Goal: Task Accomplishment & Management: Manage account settings

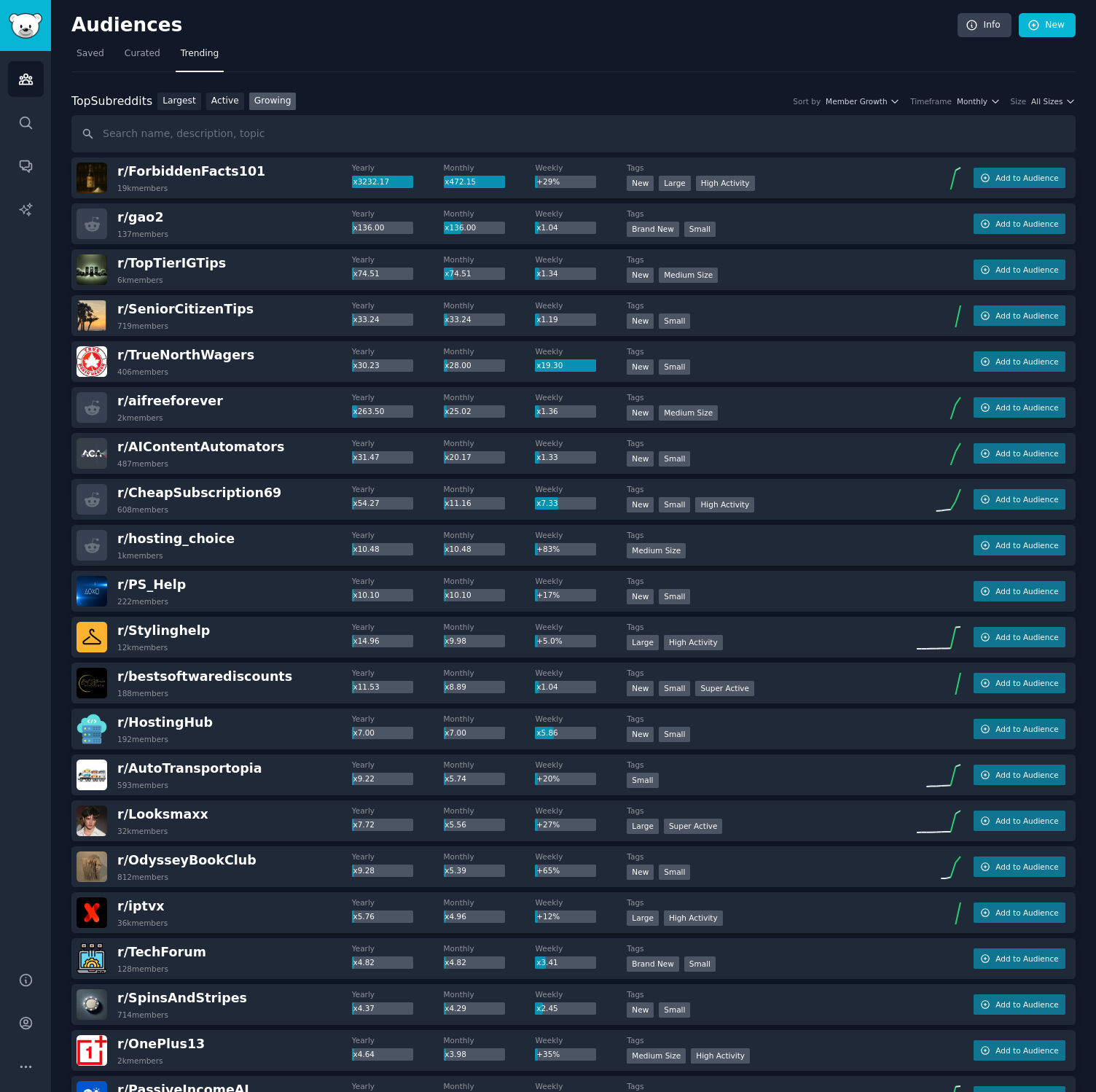
click at [358, 70] on nav "Saved Curated Trending" at bounding box center [573, 57] width 1005 height 30
click at [1066, 98] on icon "button" at bounding box center [1071, 101] width 10 height 10
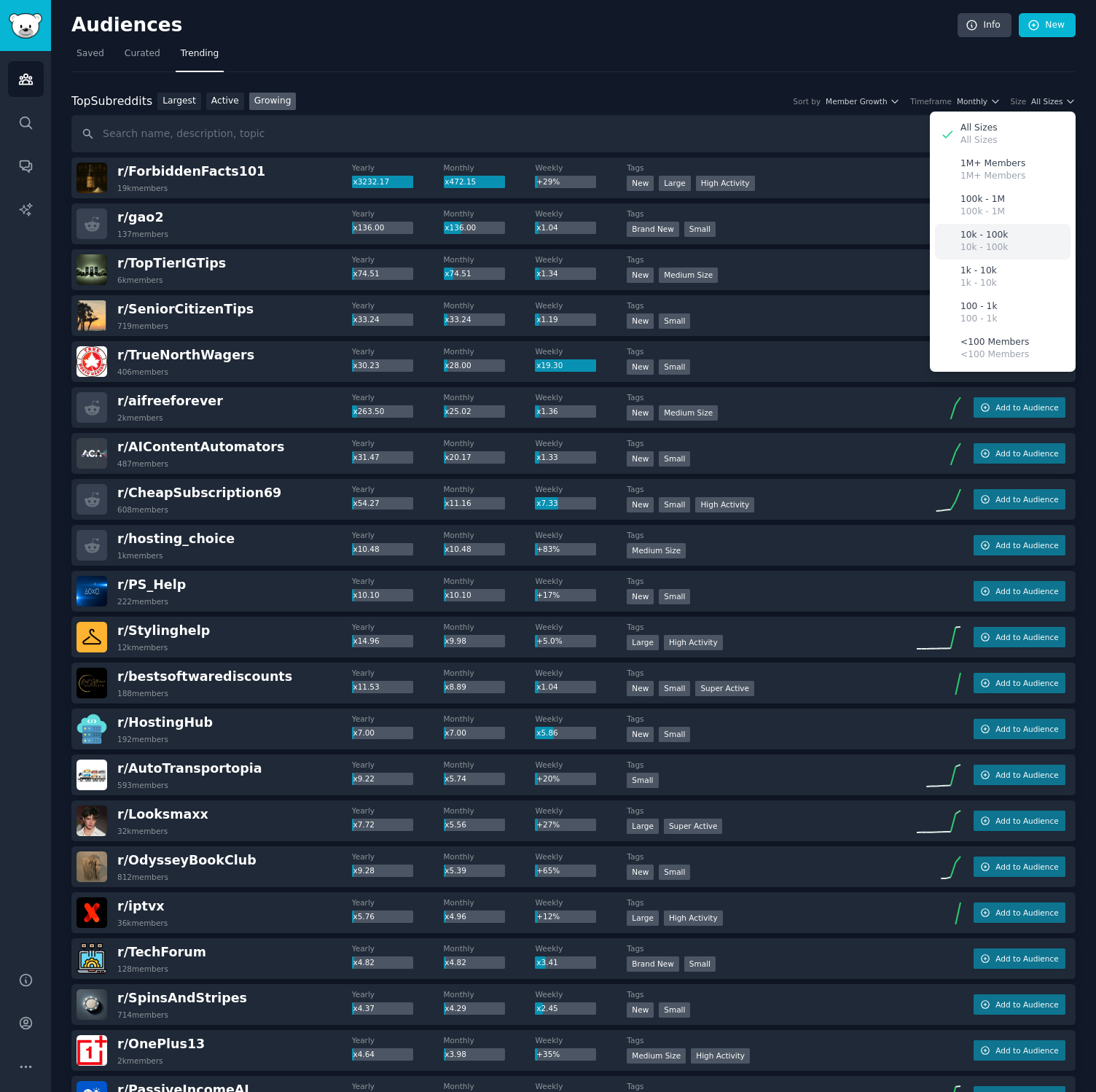
click at [997, 240] on p "10k - 100k" at bounding box center [984, 235] width 47 height 13
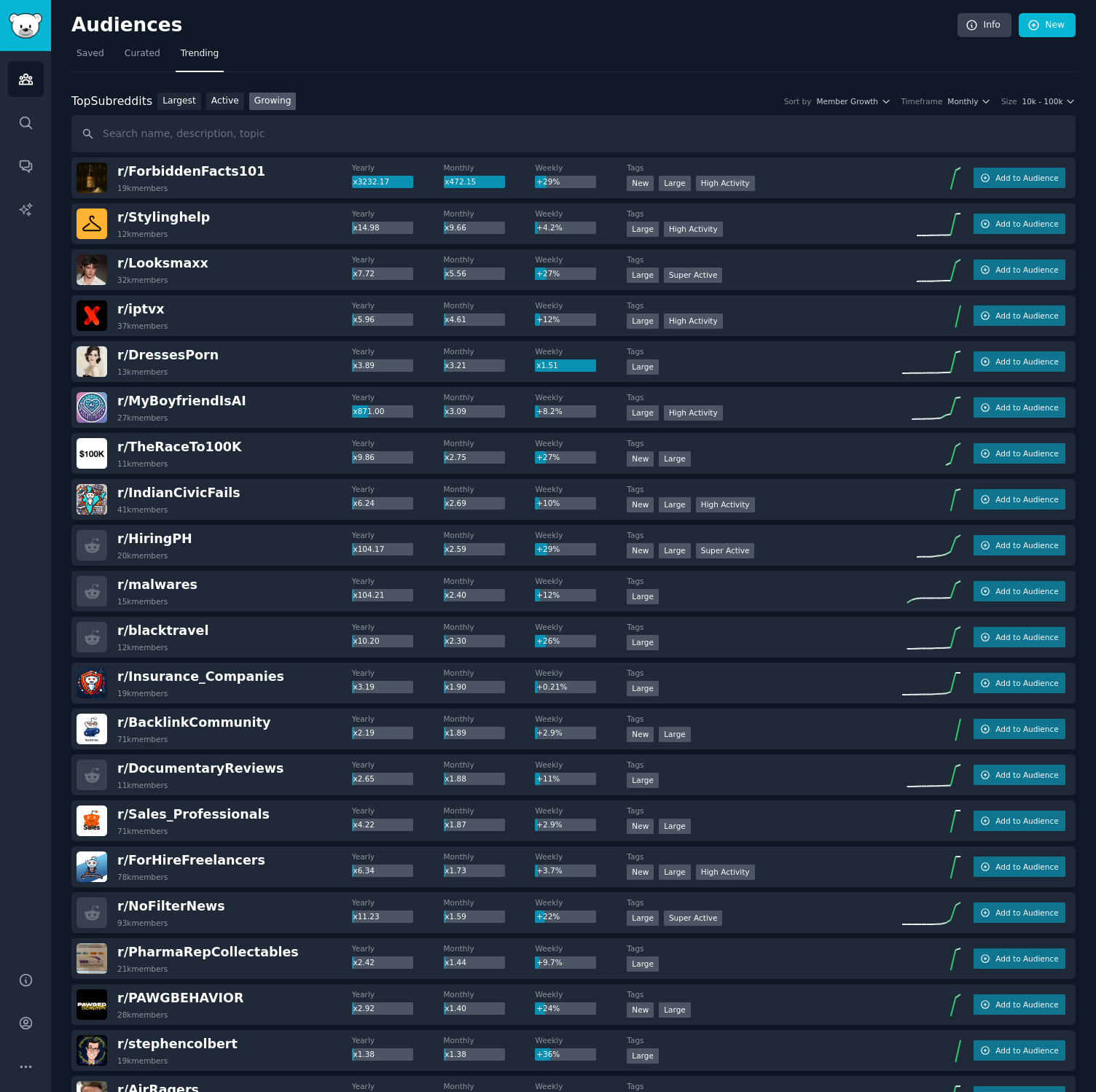
click at [16, 375] on div "Audiences Search Conversations AI Reports" at bounding box center [25, 502] width 51 height 903
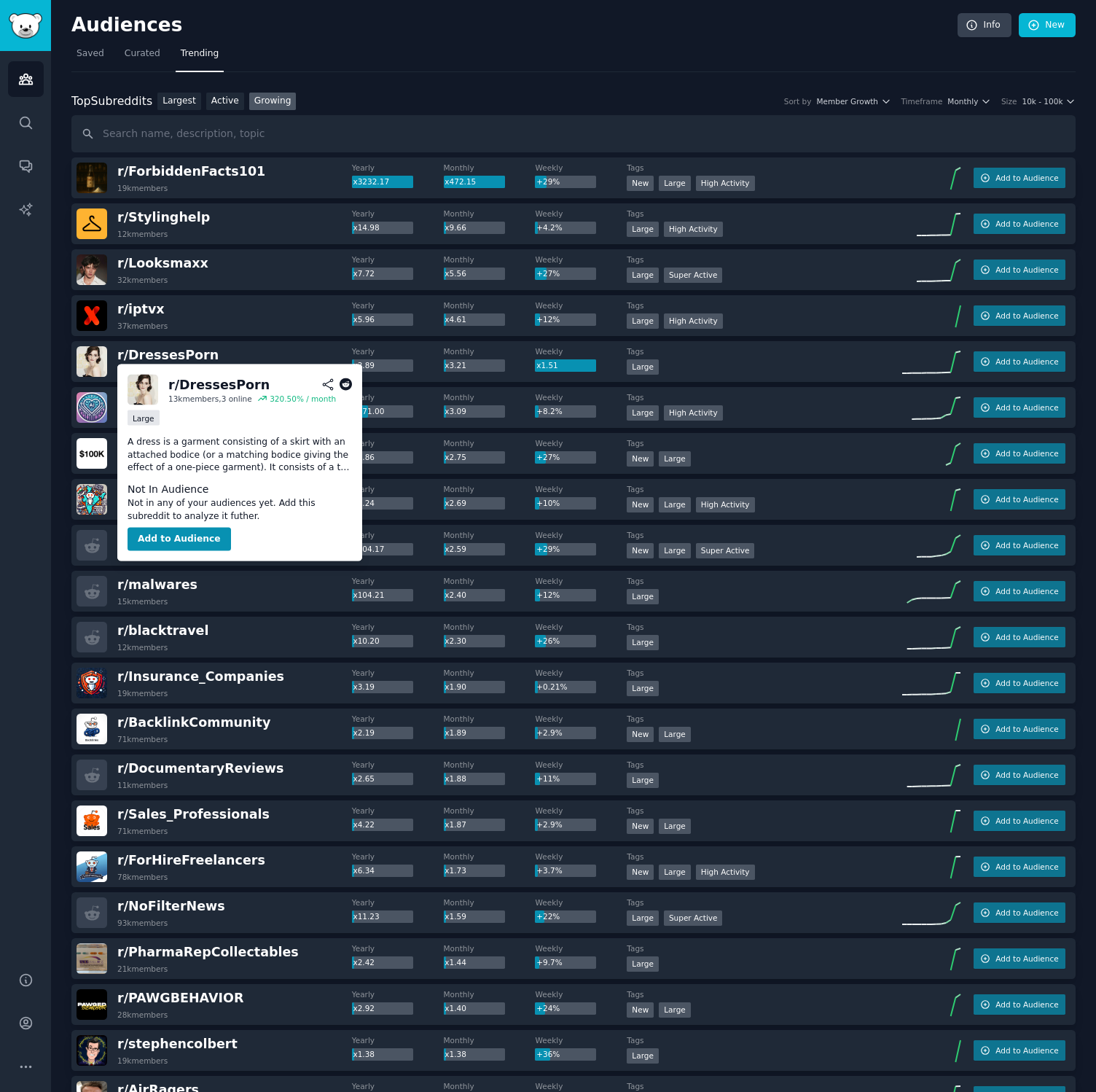
click at [343, 387] on icon at bounding box center [346, 385] width 13 height 13
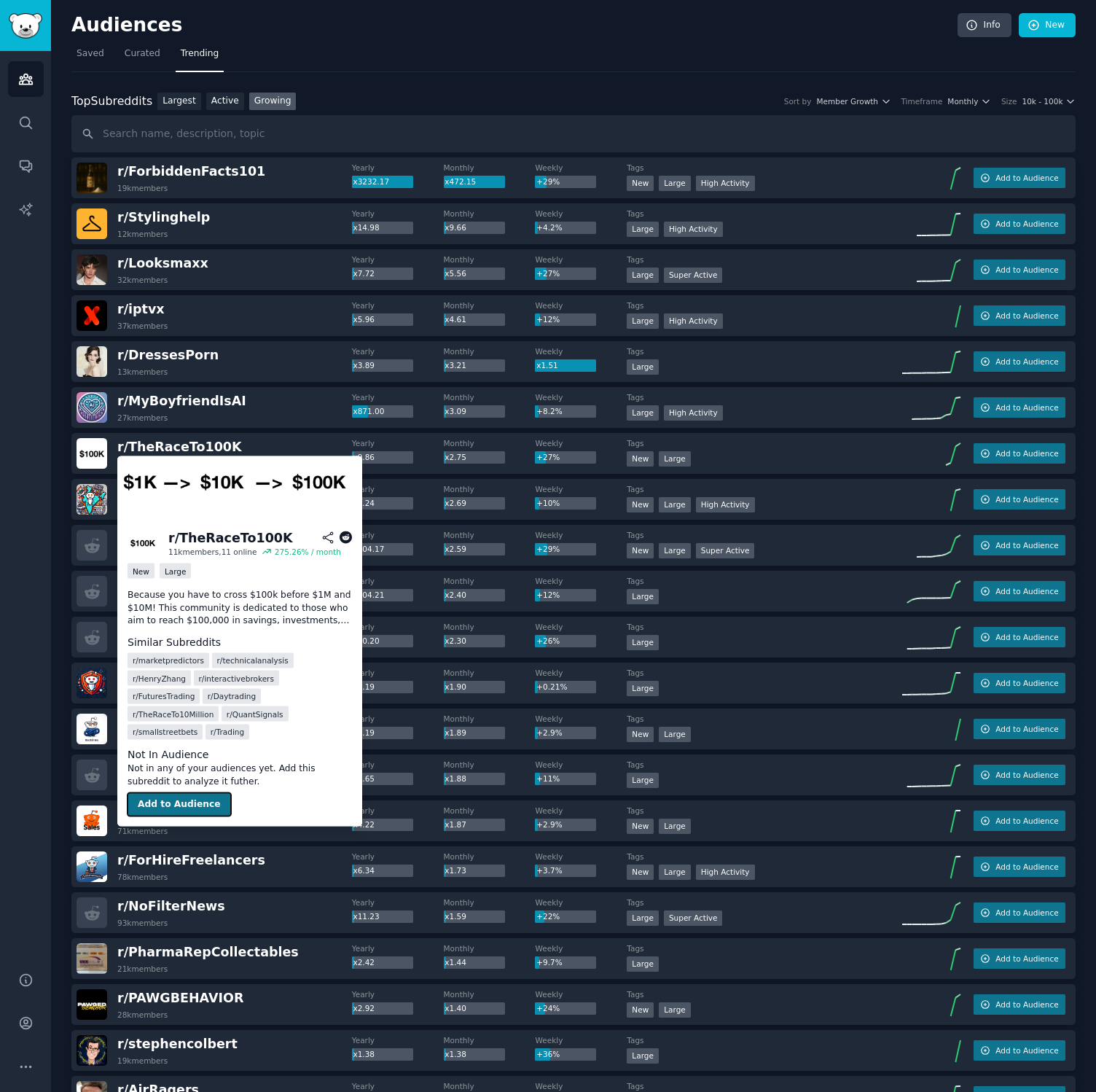
click at [207, 793] on button "Add to Audience" at bounding box center [179, 804] width 103 height 23
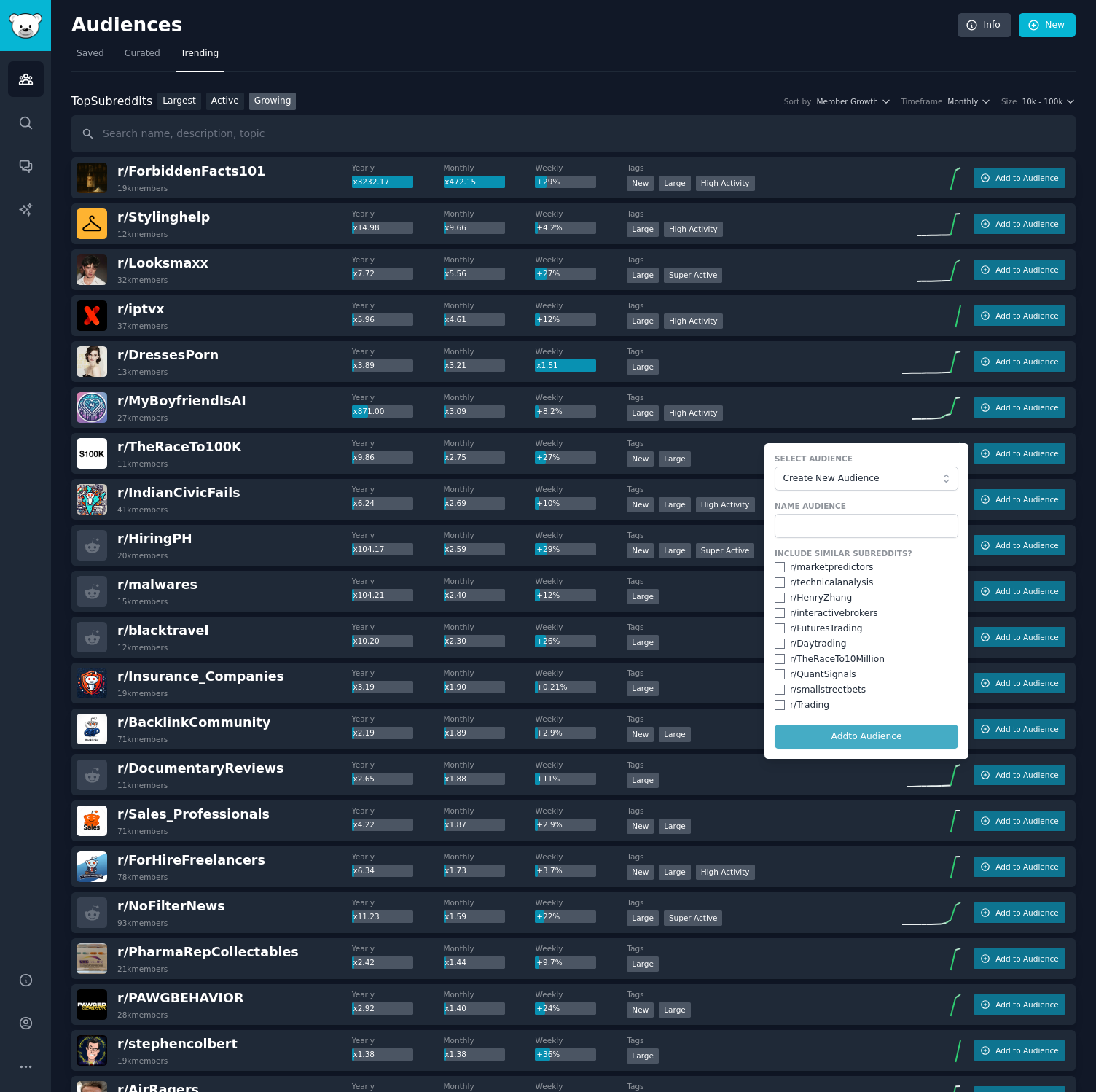
click at [814, 660] on div "r/ TheRaceTo10Million" at bounding box center [837, 660] width 95 height 13
click at [775, 654] on input "checkbox" at bounding box center [780, 659] width 10 height 10
checkbox input "true"
click at [820, 521] on input "text" at bounding box center [867, 526] width 184 height 24
type input "ㄱ"
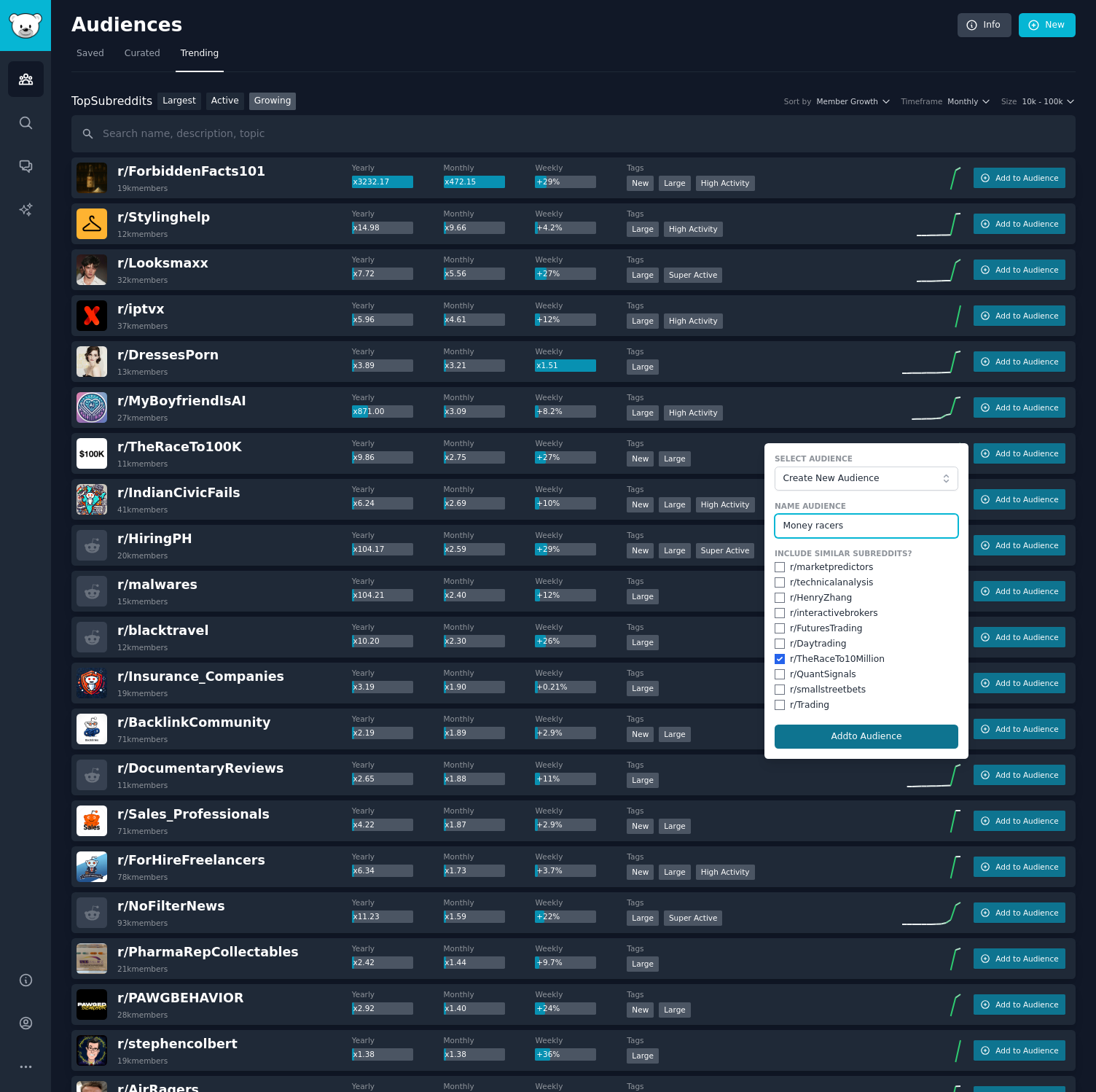
type input "Money racers"
click at [877, 726] on button "Add to Audience" at bounding box center [867, 736] width 184 height 24
checkbox input "false"
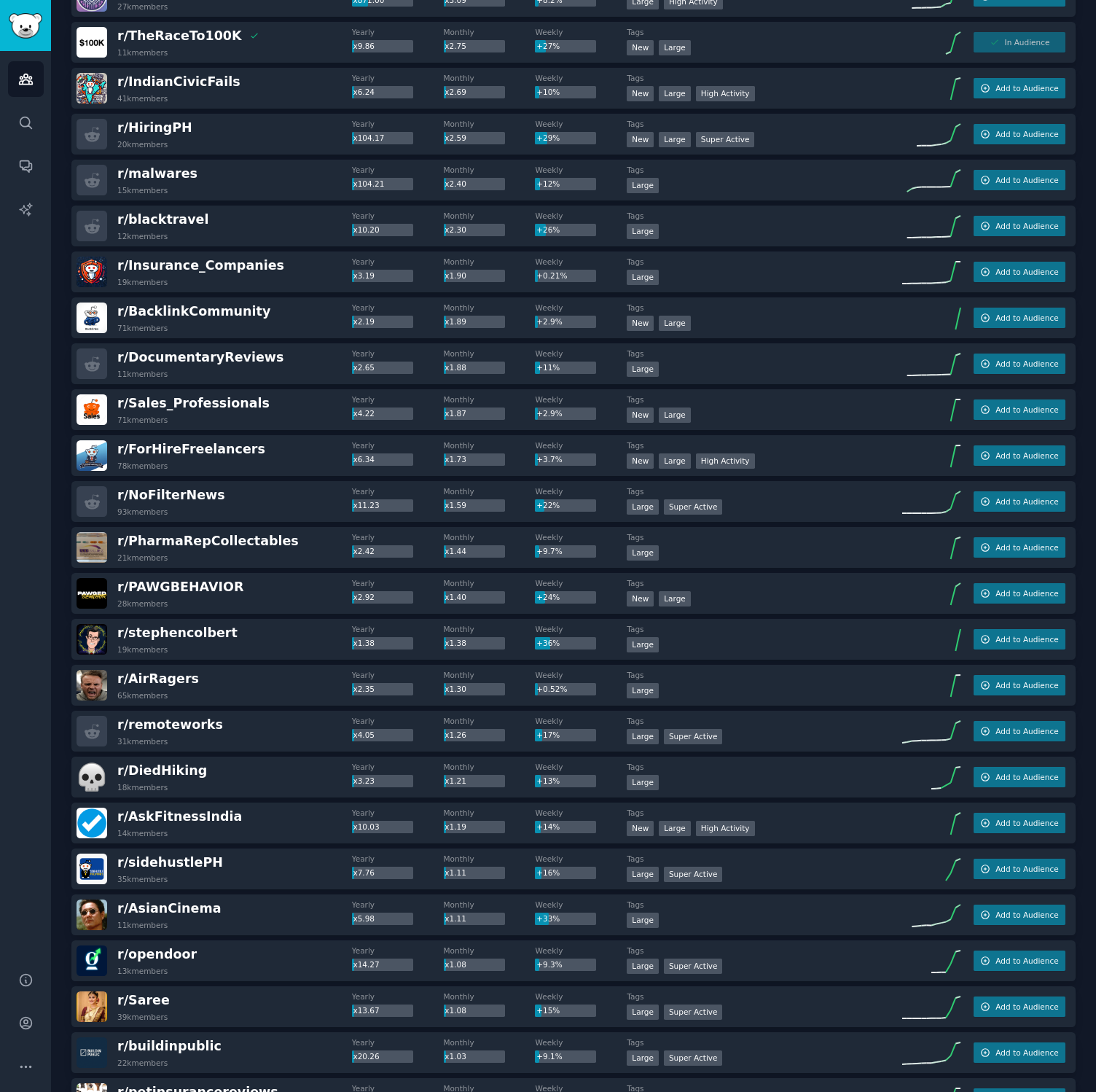
scroll to position [420, 0]
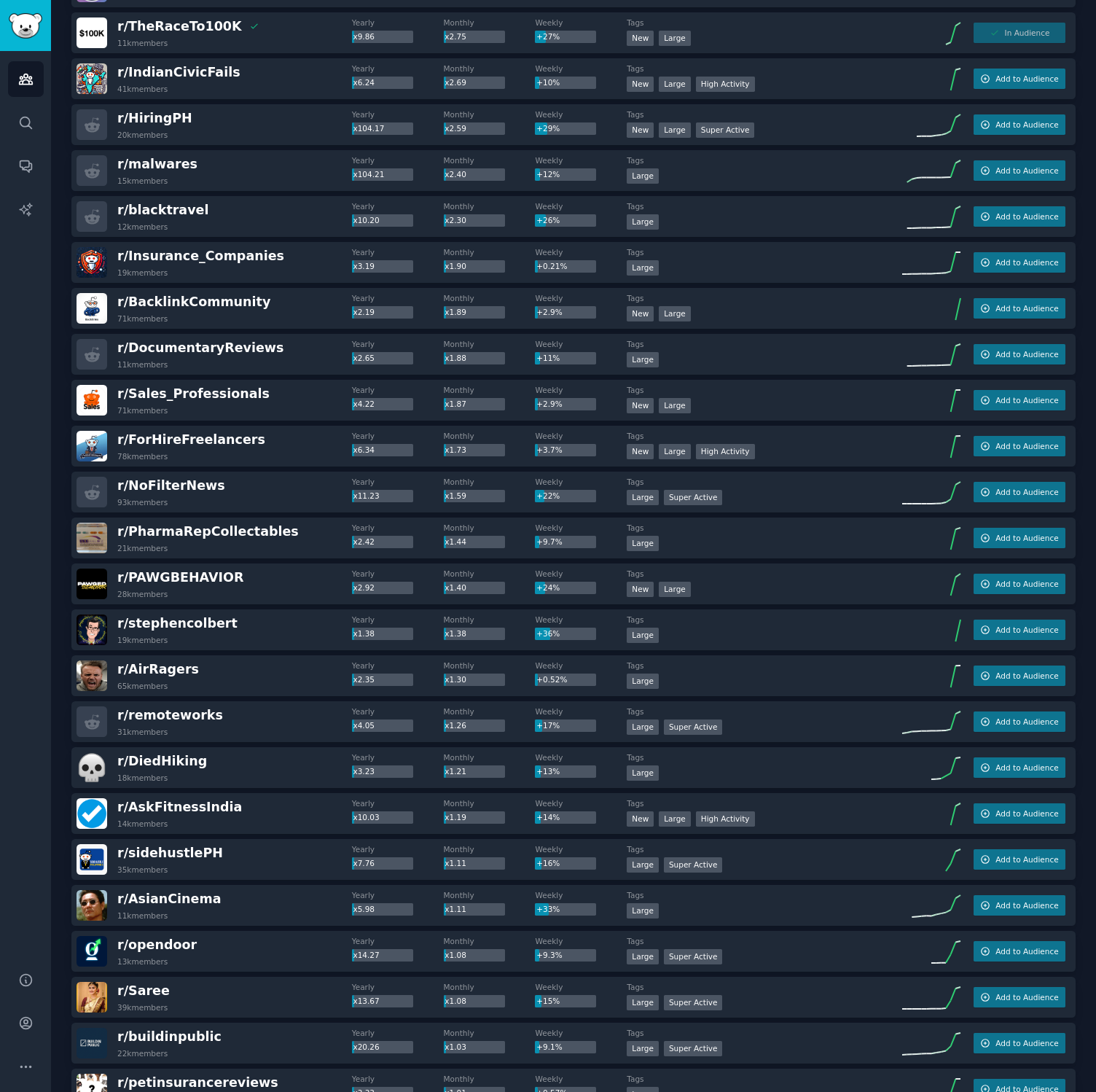
click at [28, 635] on div "Audiences Search Conversations AI Reports" at bounding box center [25, 502] width 51 height 903
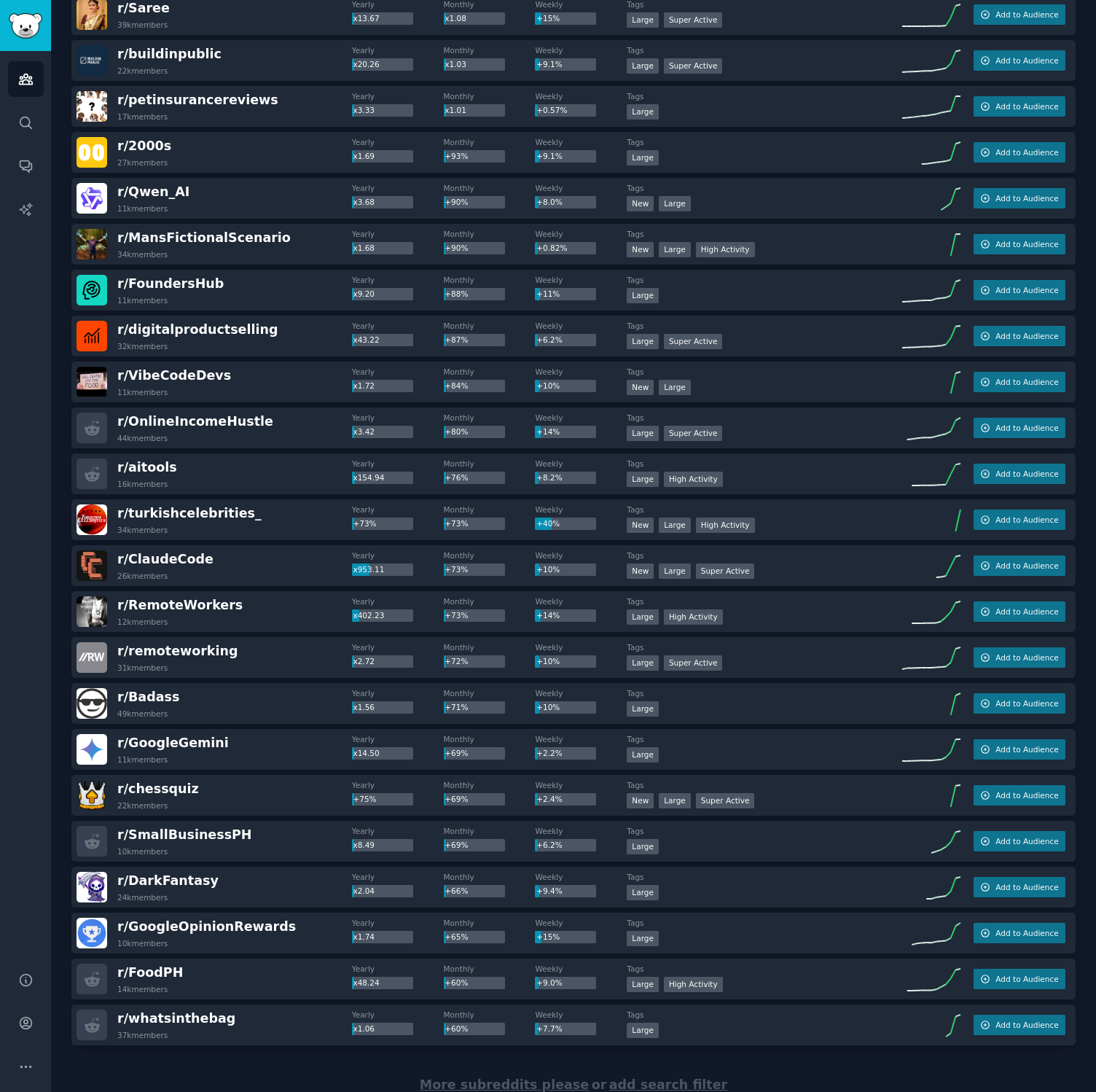
scroll to position [1455, 0]
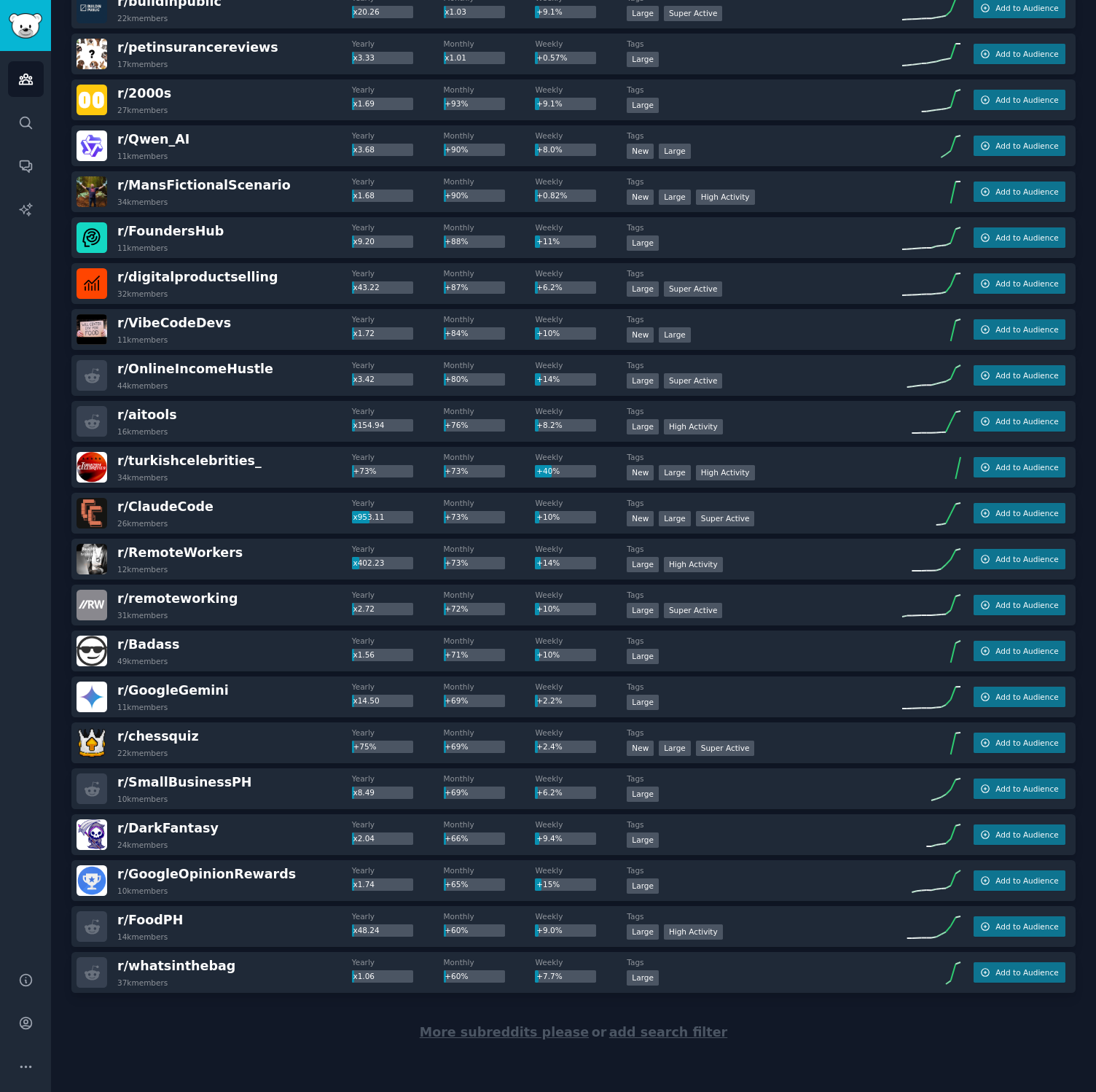
click at [539, 1027] on span "More subreddits please" at bounding box center [504, 1032] width 169 height 15
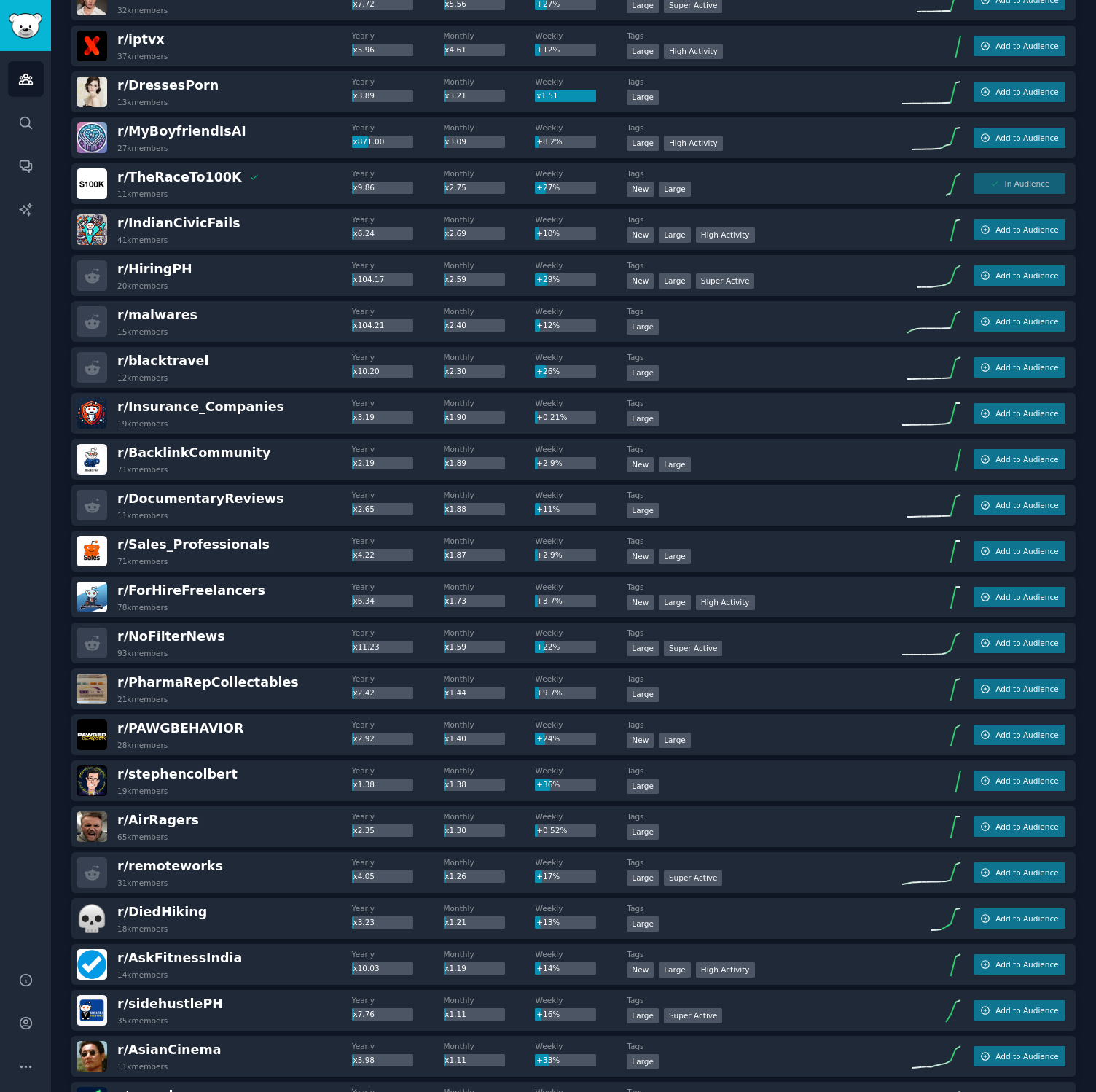
scroll to position [0, 0]
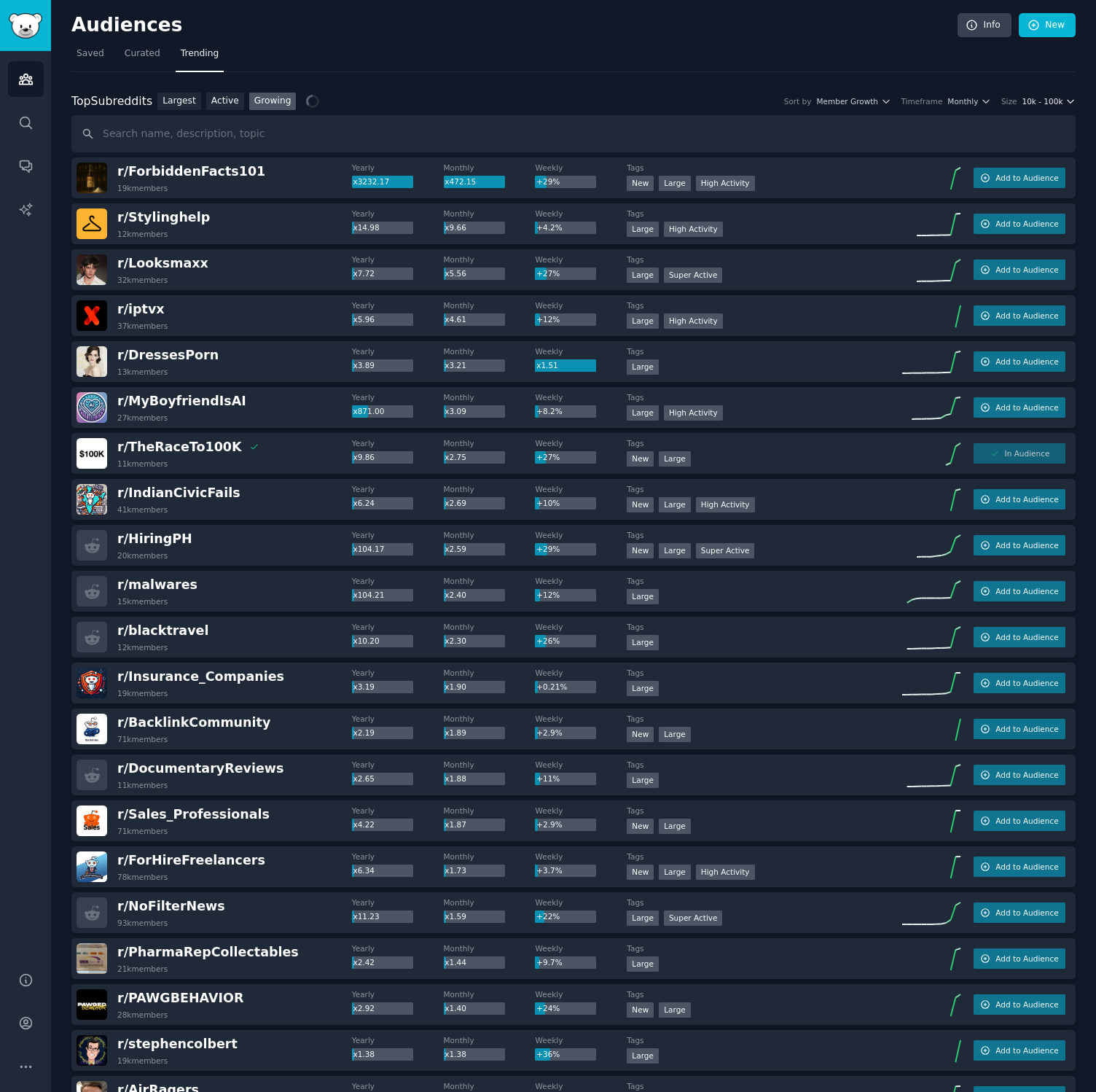
click at [1039, 97] on span "10k - 100k" at bounding box center [1043, 101] width 41 height 10
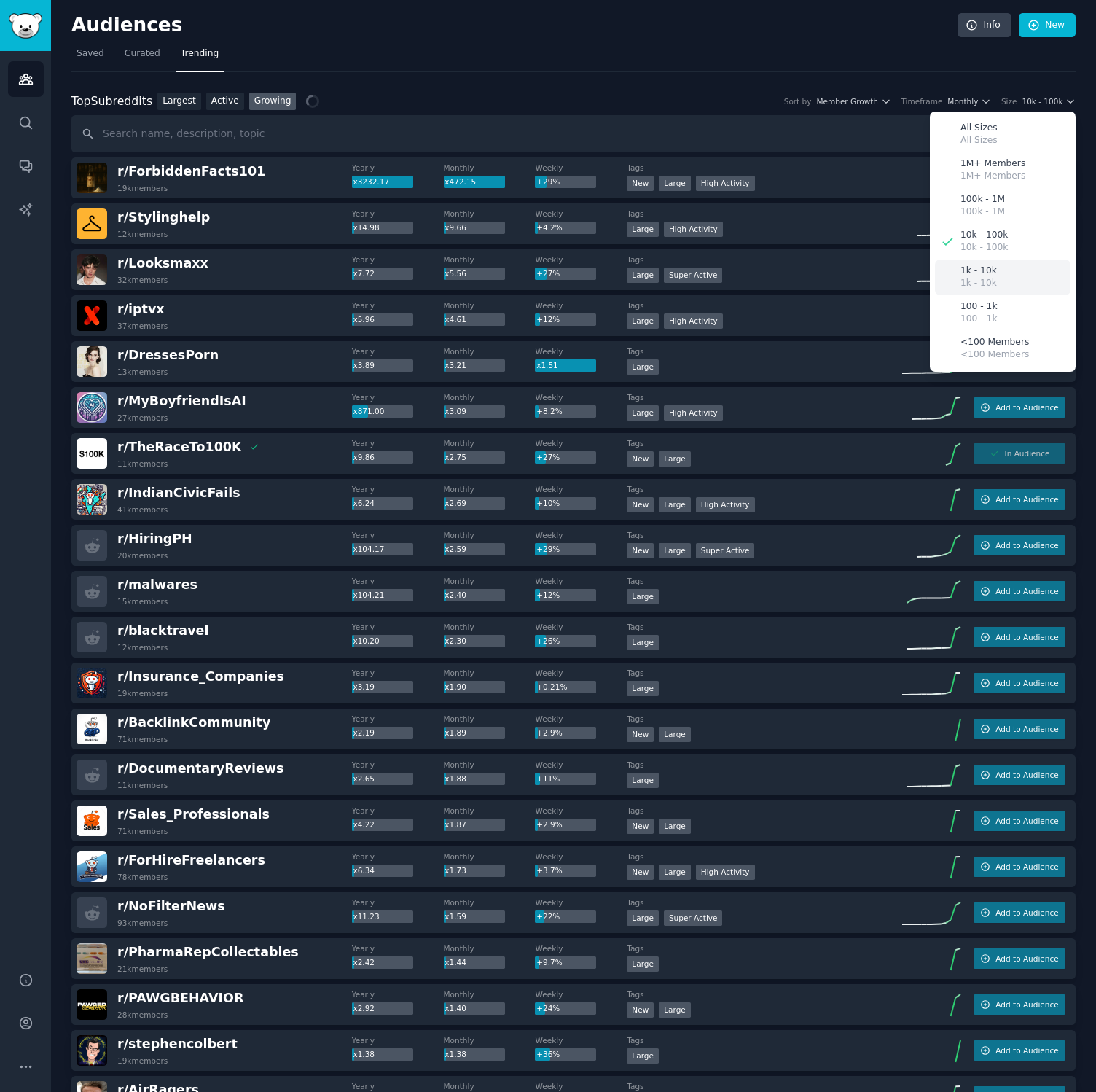
click at [1001, 271] on div "1k - 10k 1k - 10k" at bounding box center [1003, 278] width 135 height 36
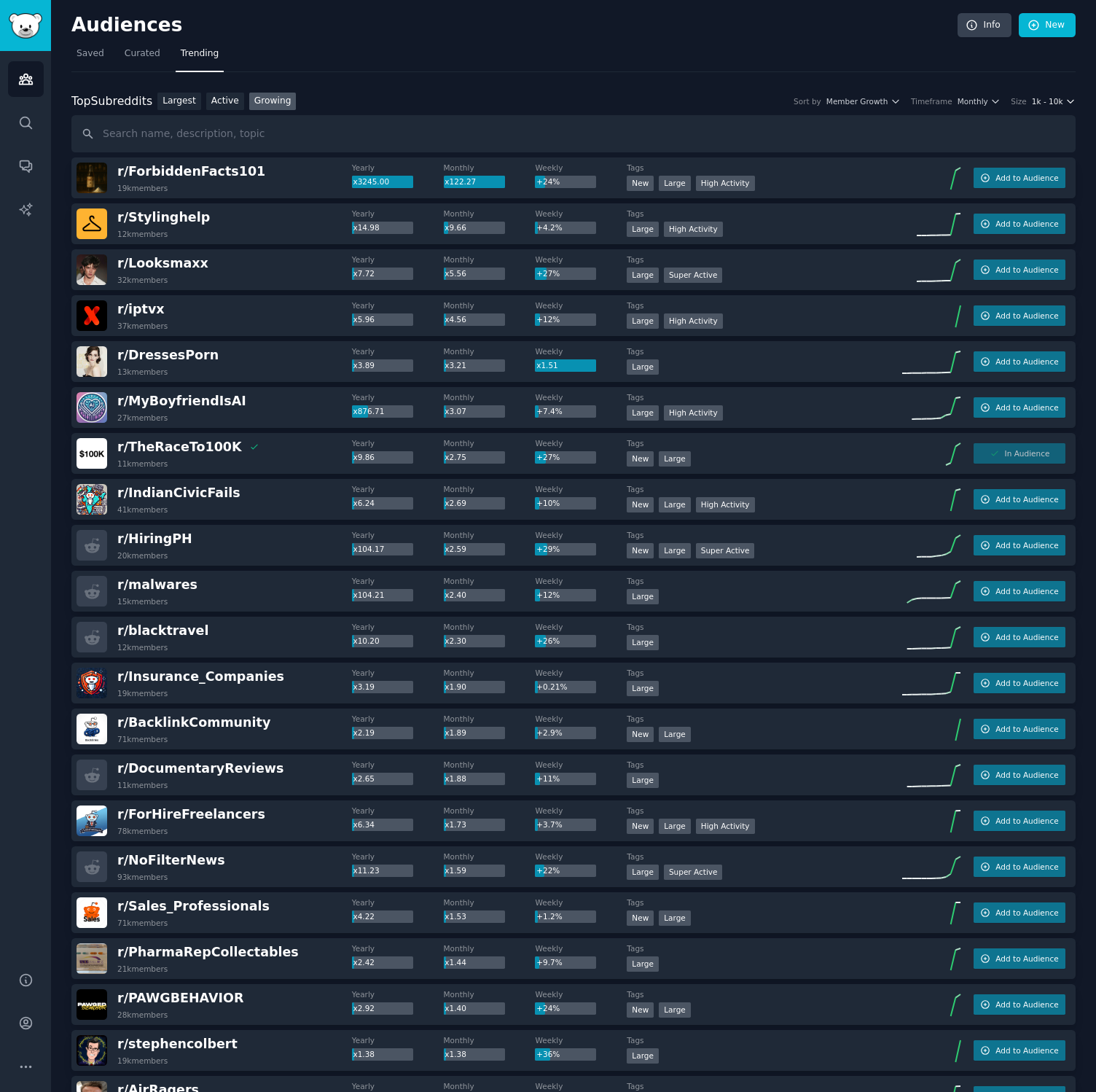
click at [1052, 101] on span "1k - 10k" at bounding box center [1047, 101] width 31 height 10
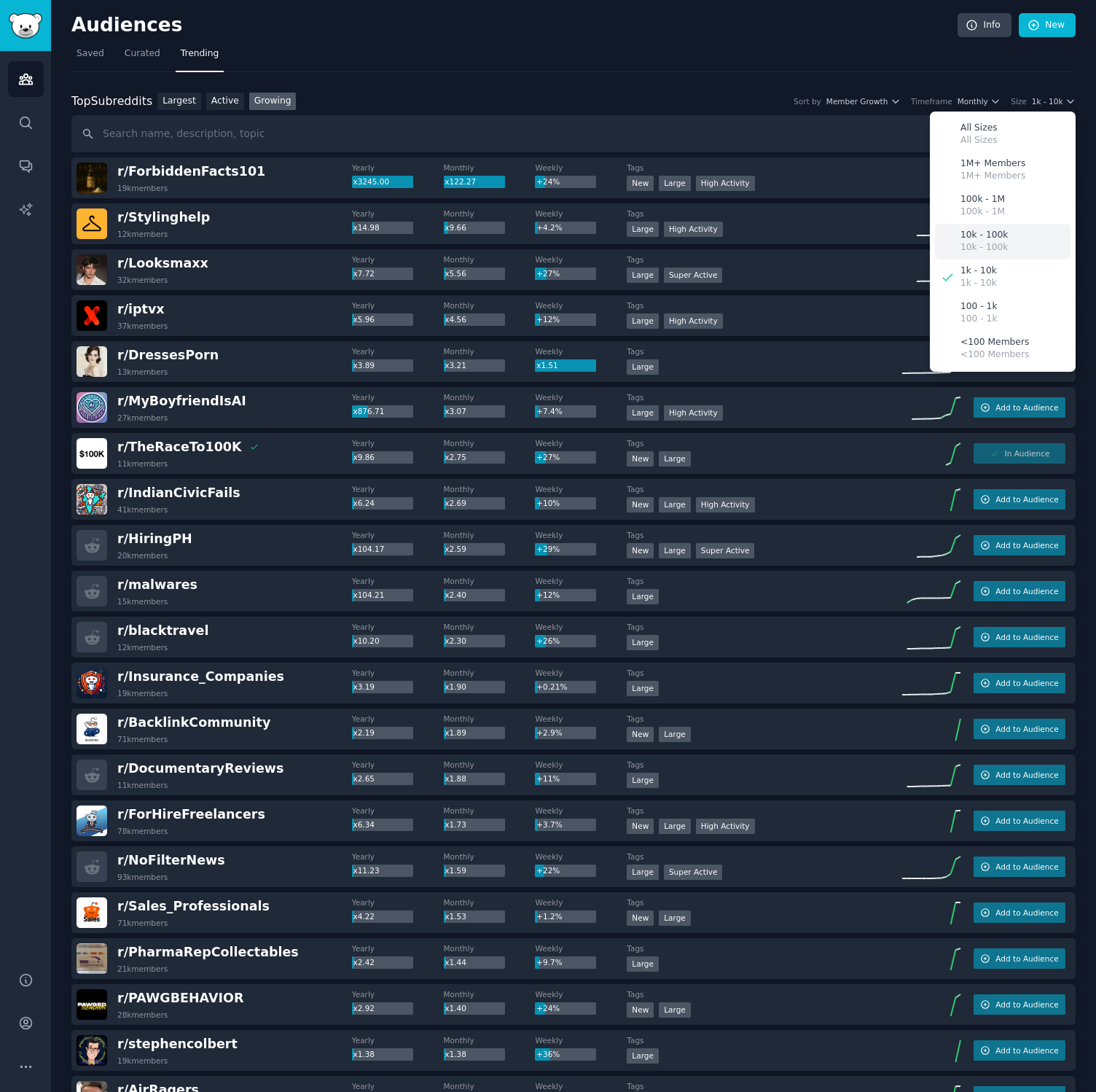
click at [1012, 244] on div "10k - 100k 10k - 100k" at bounding box center [1003, 241] width 135 height 36
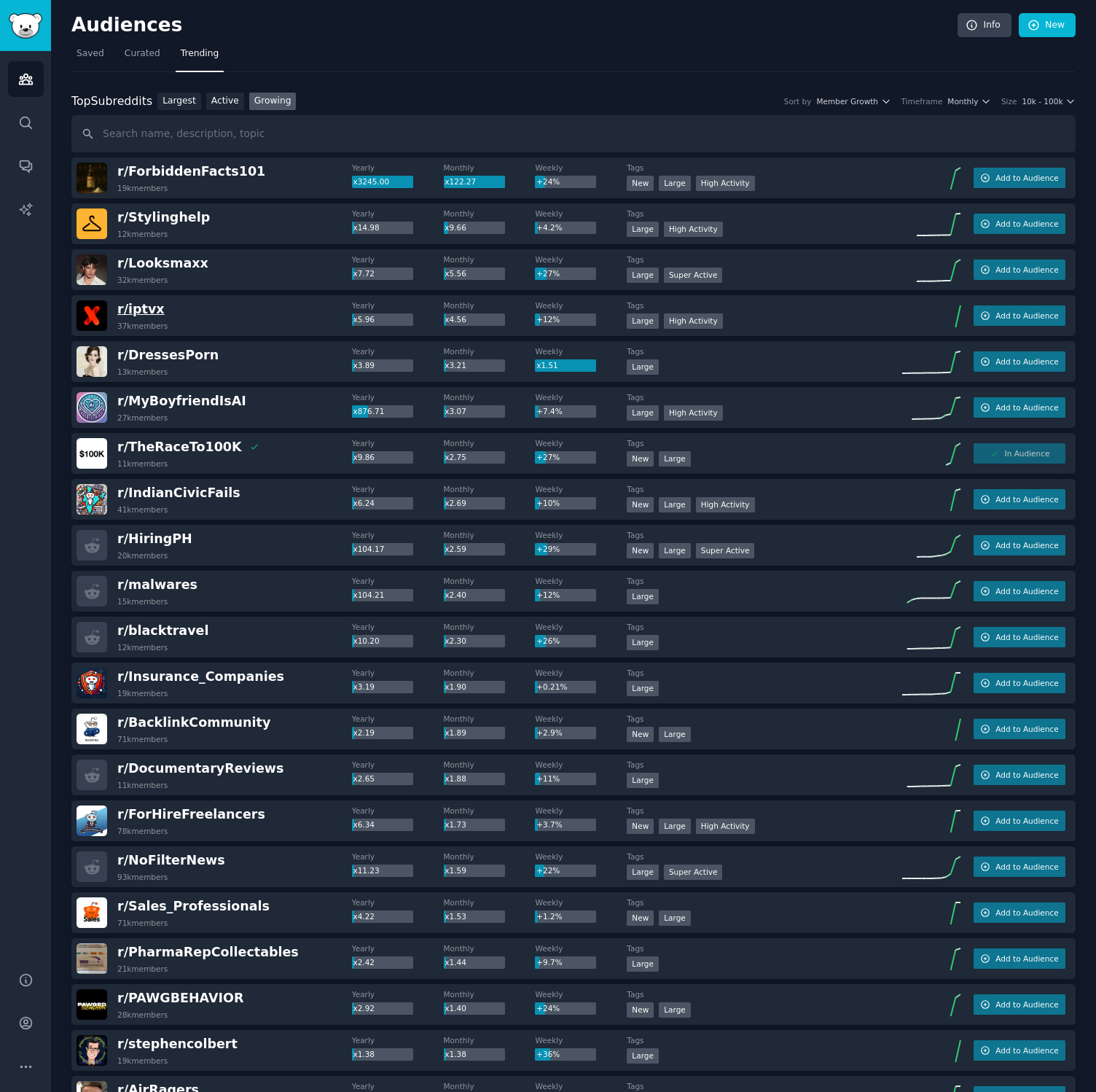
click at [126, 313] on span "r/ iptvx" at bounding box center [141, 310] width 47 height 15
click at [178, 265] on span "r/ Looksmaxx" at bounding box center [162, 264] width 91 height 15
click at [349, 69] on nav "Saved Curated Trending" at bounding box center [573, 57] width 1005 height 30
click at [408, 34] on h2 "Audiences" at bounding box center [514, 25] width 887 height 23
click at [170, 537] on span "r/ HiringPH" at bounding box center [155, 538] width 75 height 15
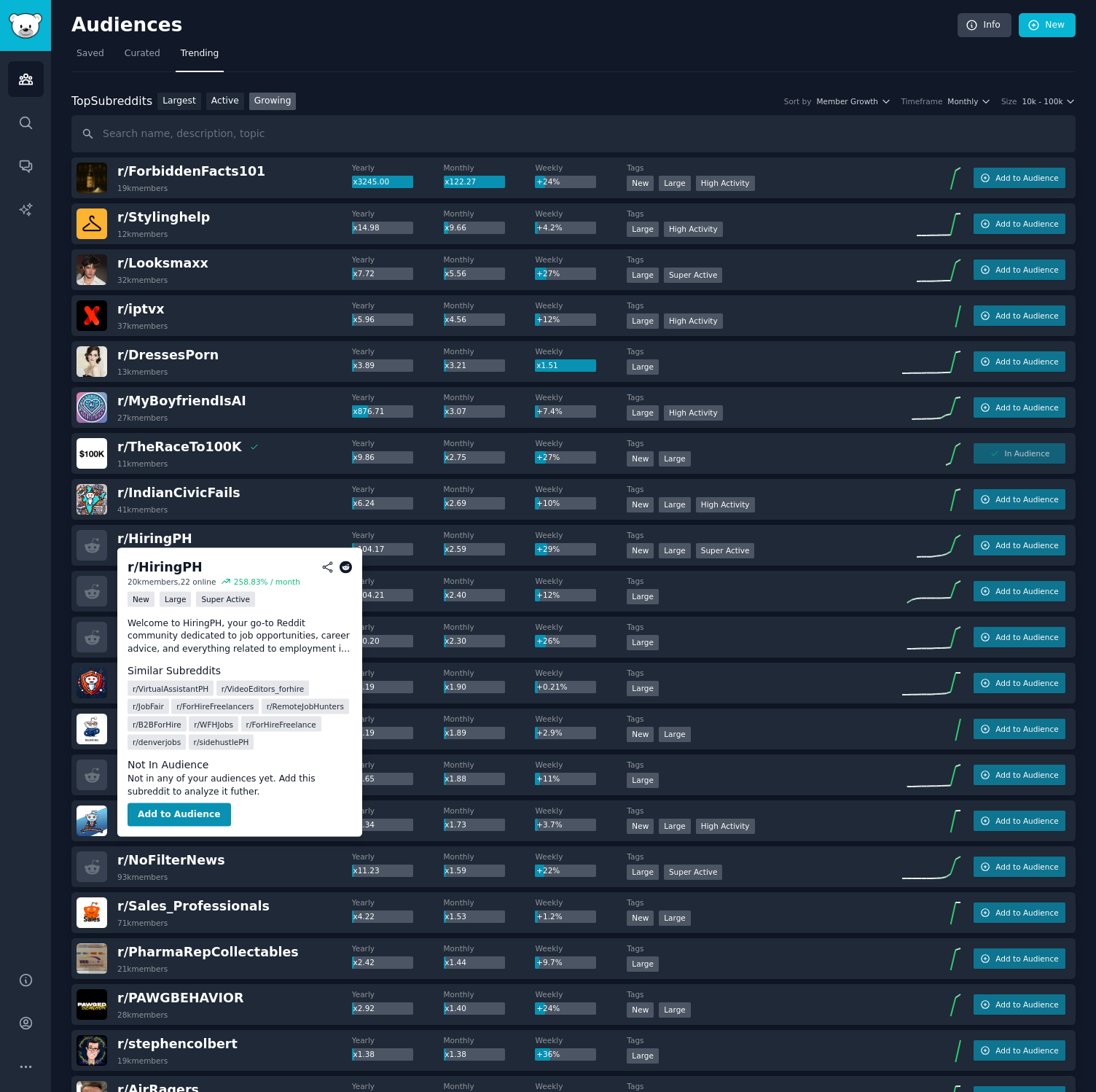
click at [342, 568] on icon at bounding box center [346, 567] width 13 height 13
click at [204, 663] on dt "Similar Subreddits" at bounding box center [239, 670] width 224 height 15
click at [186, 659] on div "r/ HiringPH 20k members, 22 online 258.83 % / month New Large Super Active Welc…" at bounding box center [239, 692] width 245 height 289
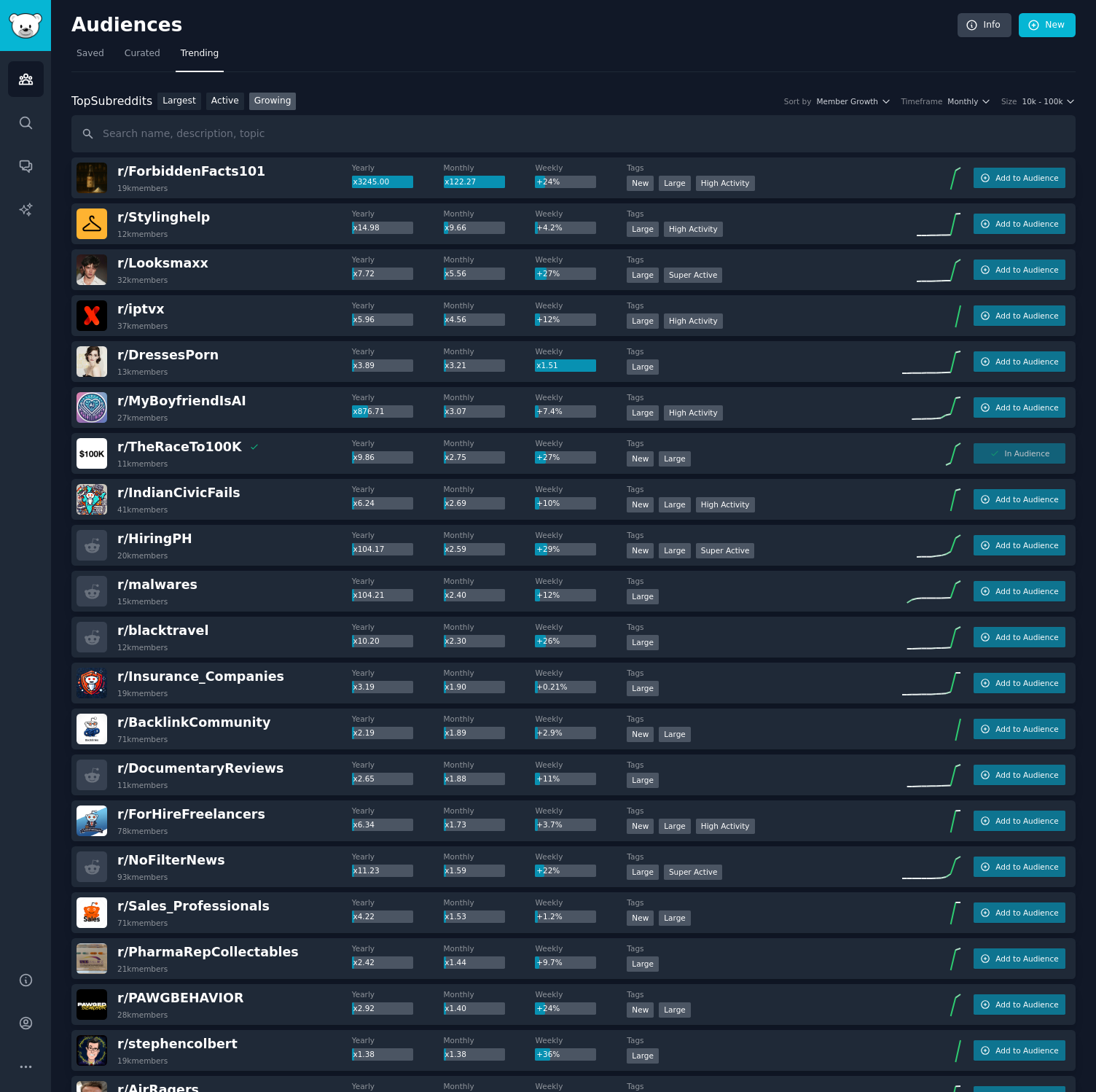
click at [23, 576] on div "Audiences Search Conversations AI Reports" at bounding box center [25, 502] width 51 height 903
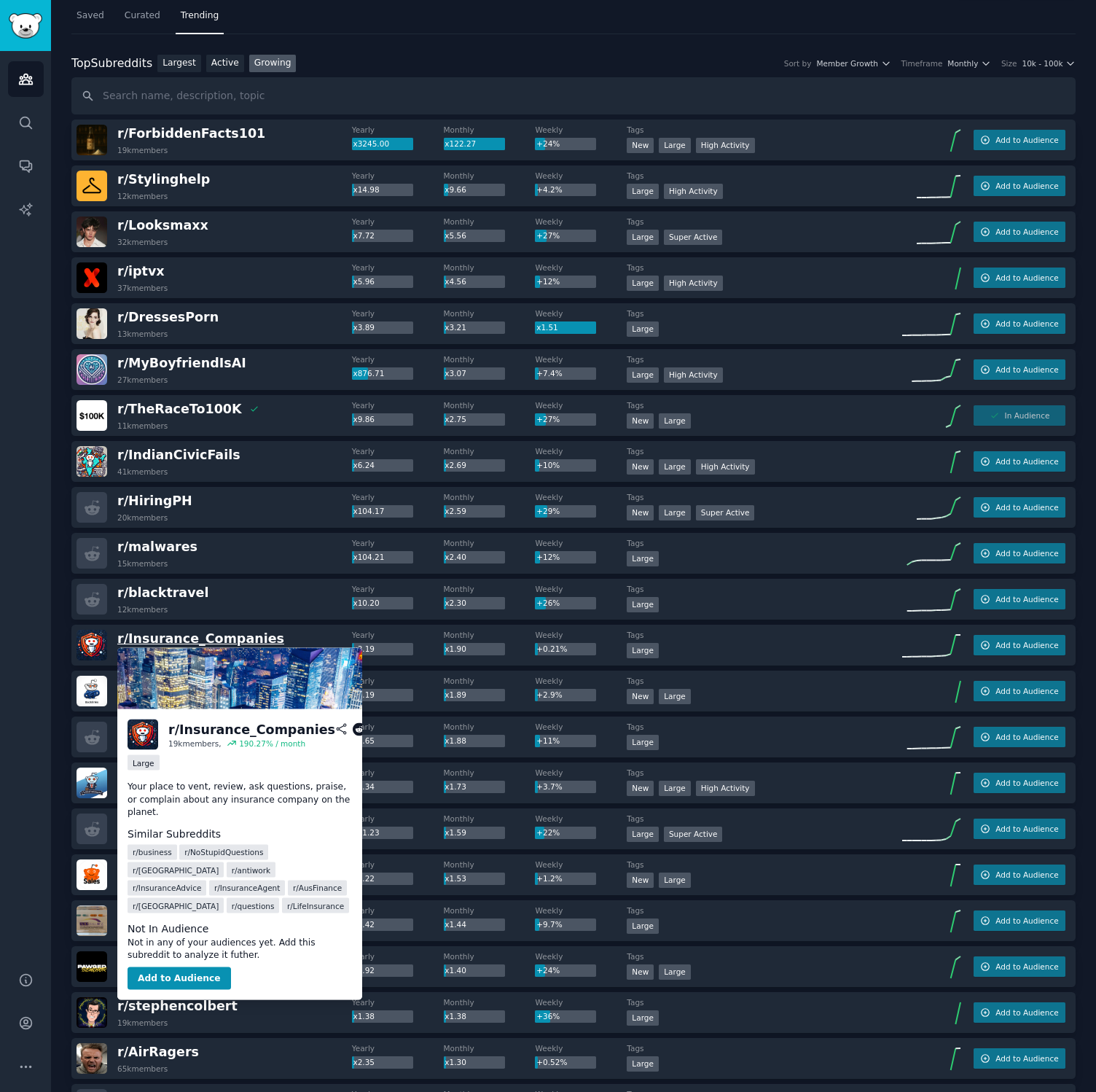
scroll to position [47, 0]
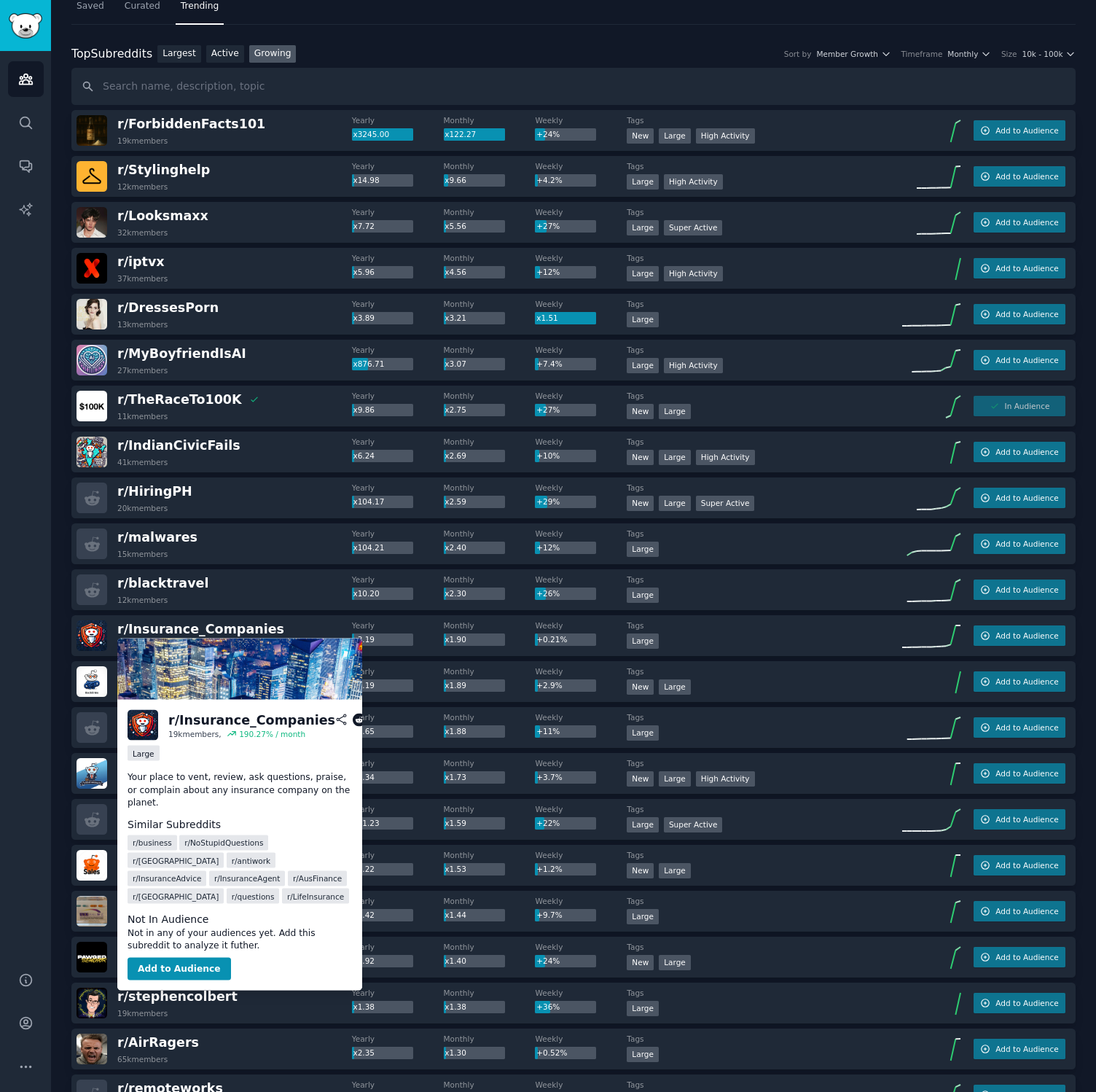
click at [353, 715] on icon at bounding box center [359, 720] width 13 height 13
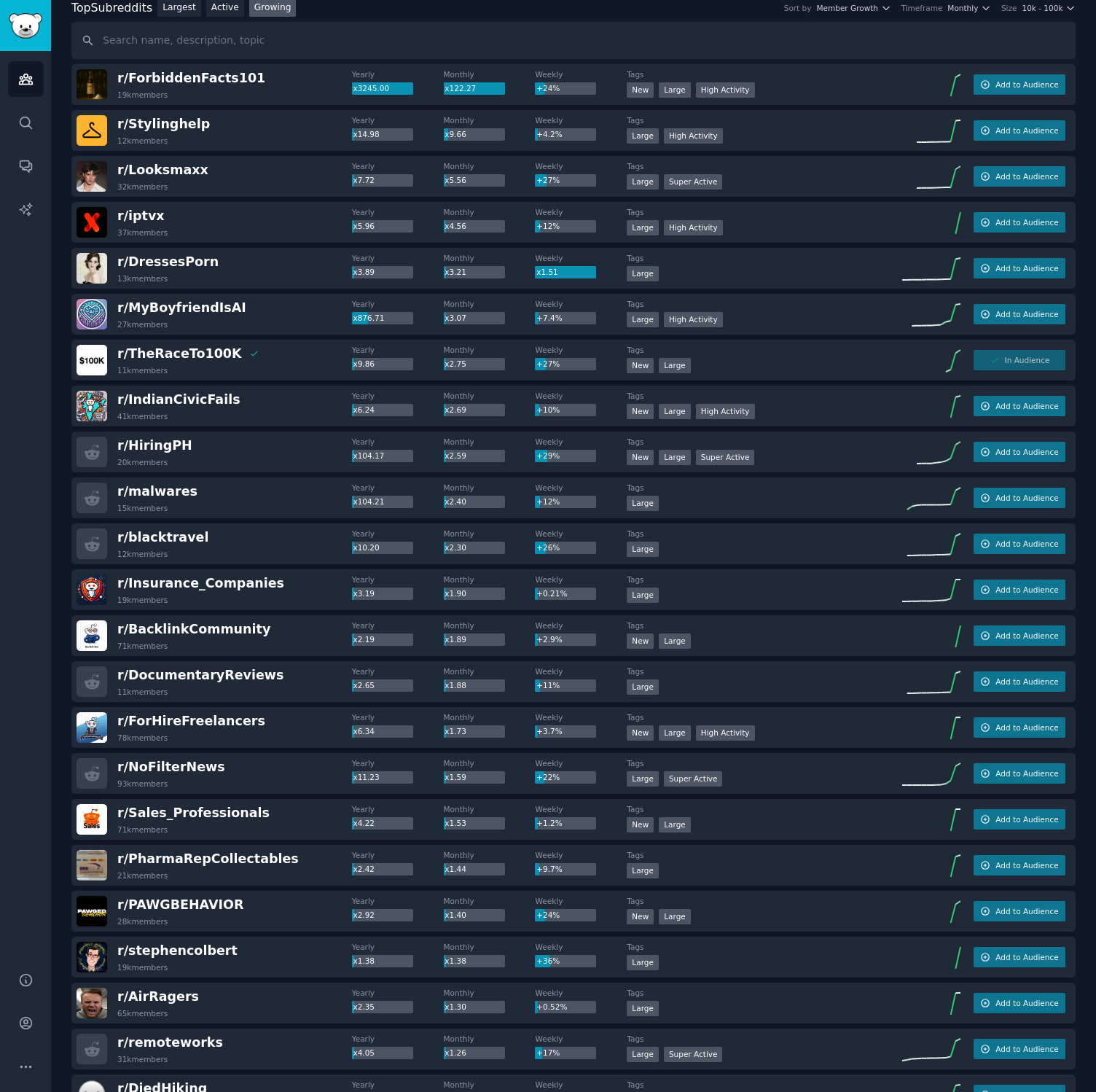
scroll to position [161, 0]
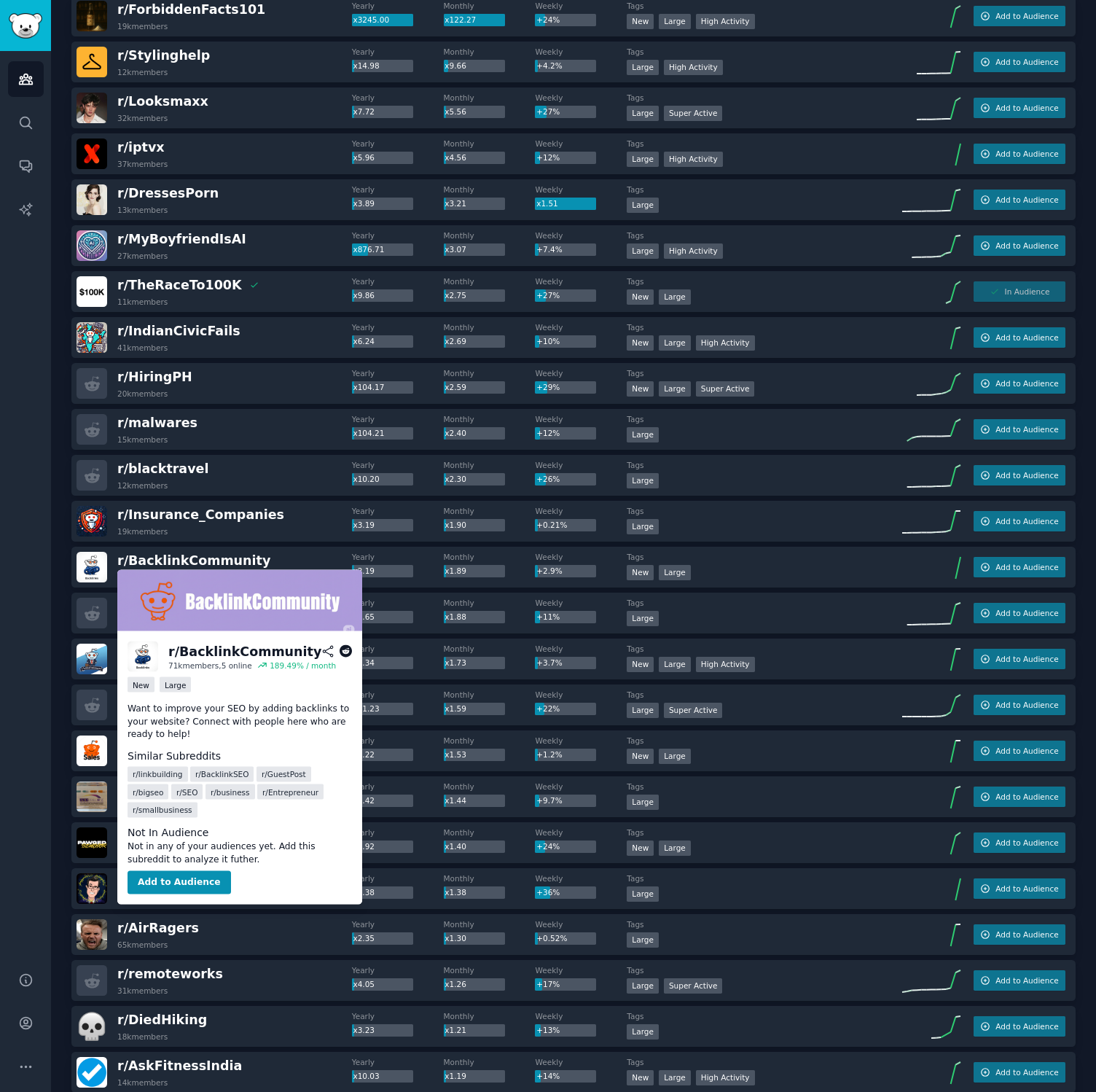
click at [342, 648] on icon at bounding box center [346, 652] width 13 height 13
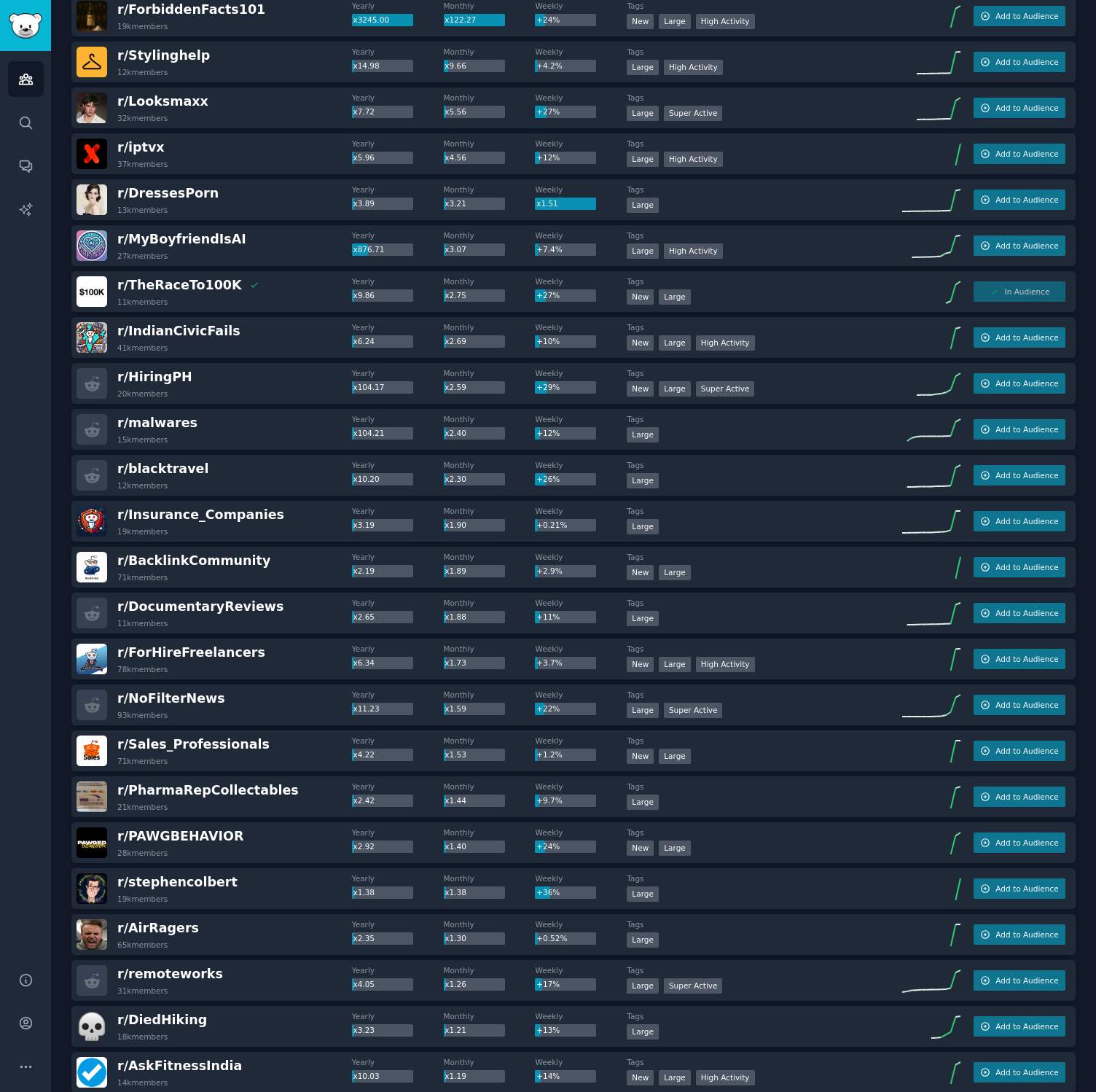
click at [43, 624] on div "Audiences Search Conversations AI Reports" at bounding box center [25, 502] width 51 height 903
click at [11, 752] on div "Audiences Search Conversations AI Reports" at bounding box center [25, 502] width 51 height 903
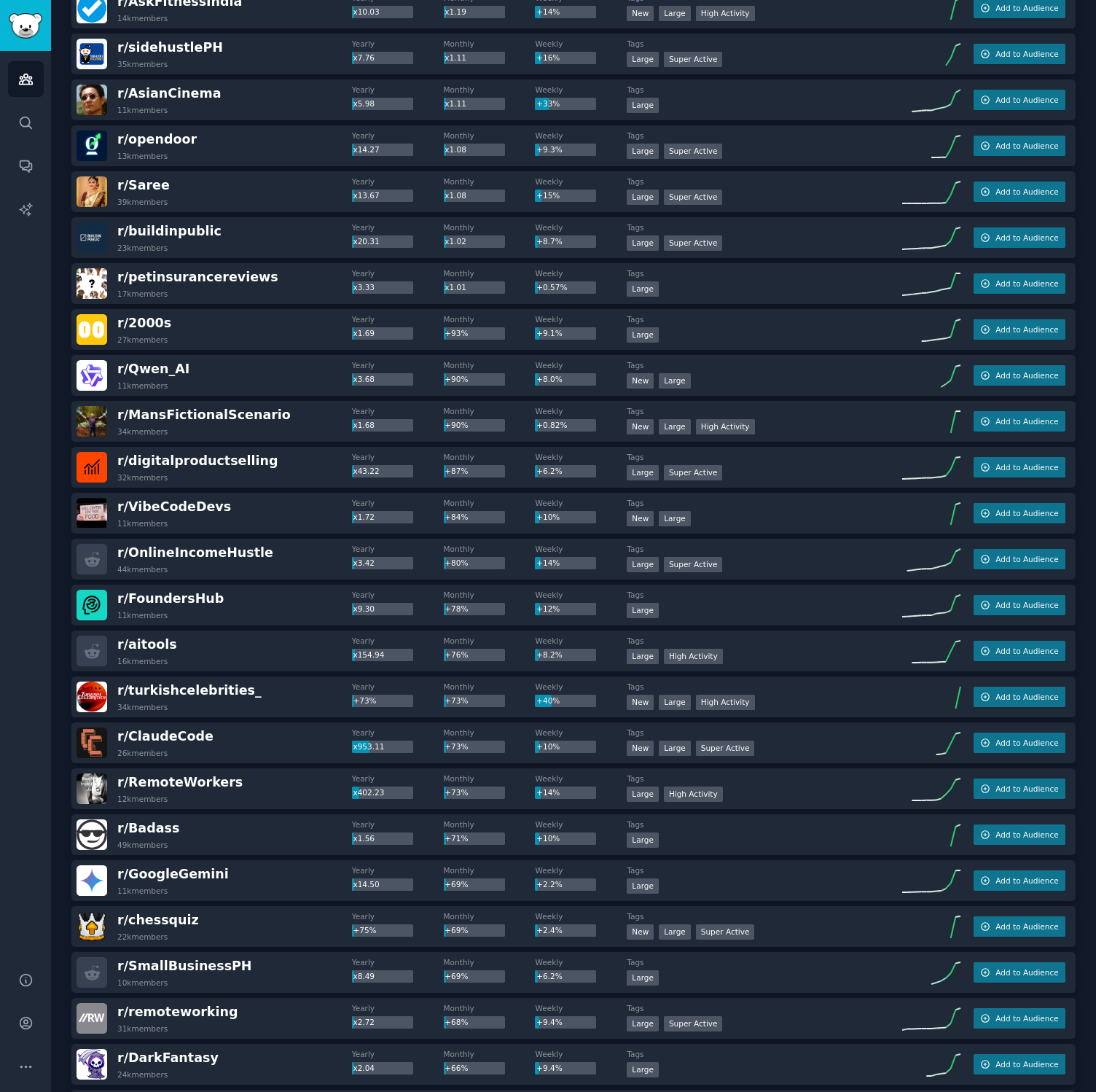
scroll to position [1410, 0]
